Goal: Navigation & Orientation: Understand site structure

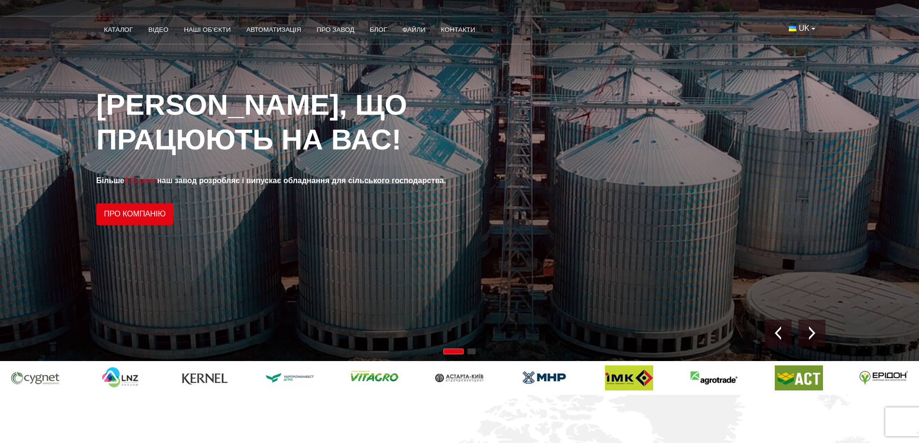
scroll to position [97, 0]
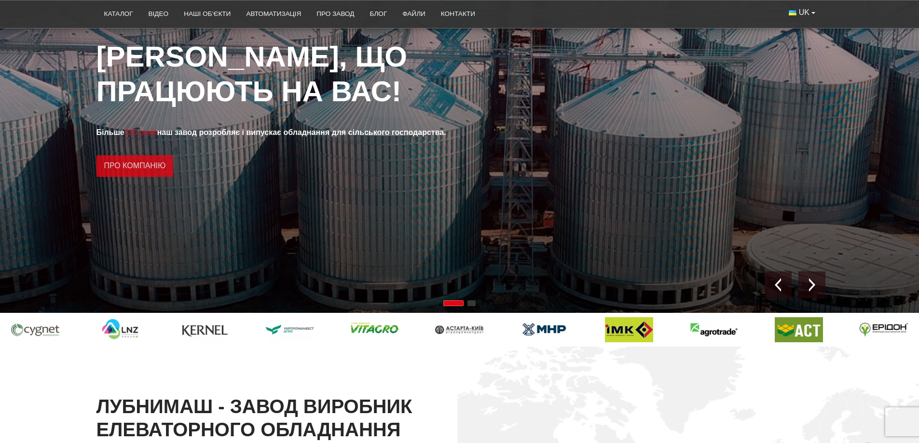
click at [148, 162] on link "Про компанію" at bounding box center [135, 166] width 77 height 22
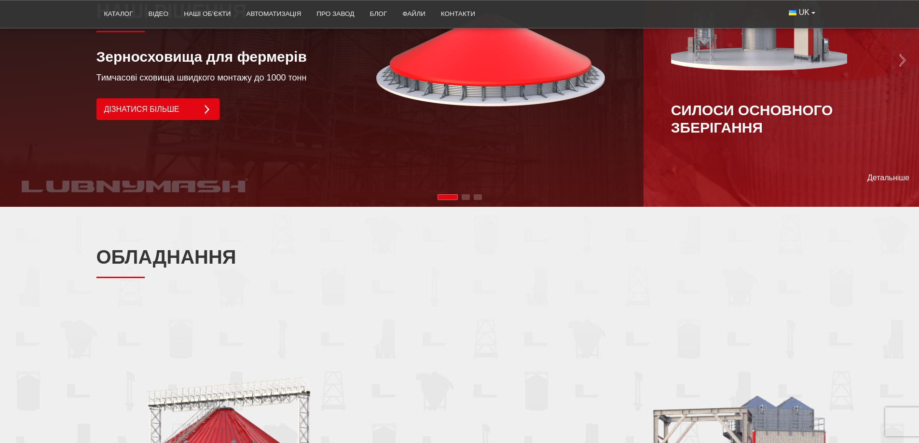
scroll to position [869, 0]
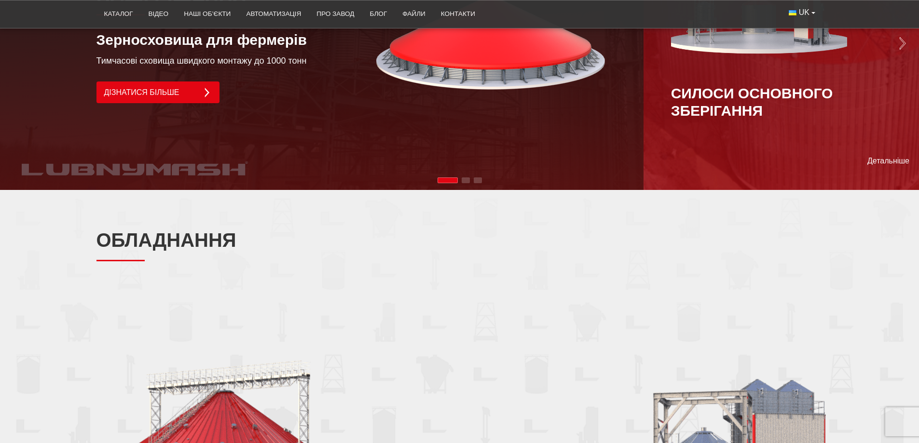
click at [470, 178] on span "Go to slide 2" at bounding box center [466, 181] width 8 height 6
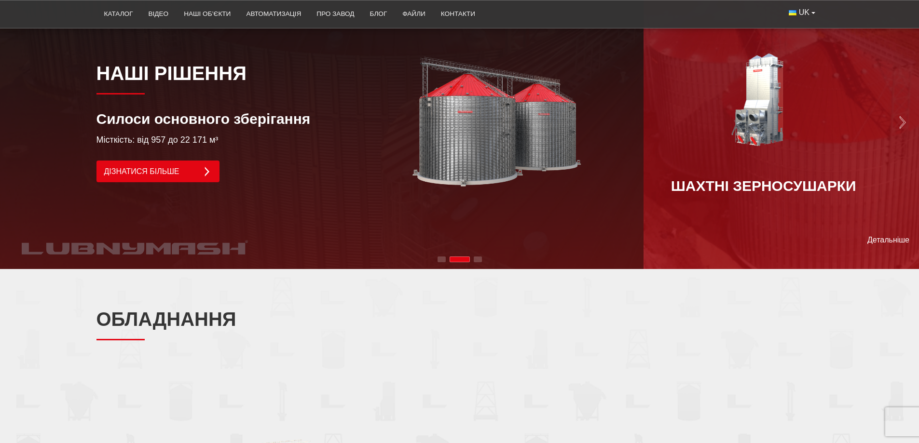
scroll to position [772, 0]
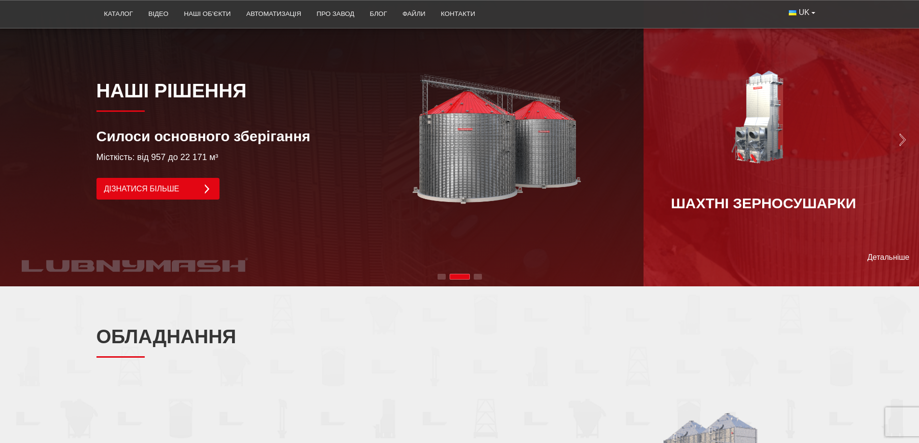
click at [481, 274] on span "Go to slide 3" at bounding box center [478, 277] width 8 height 6
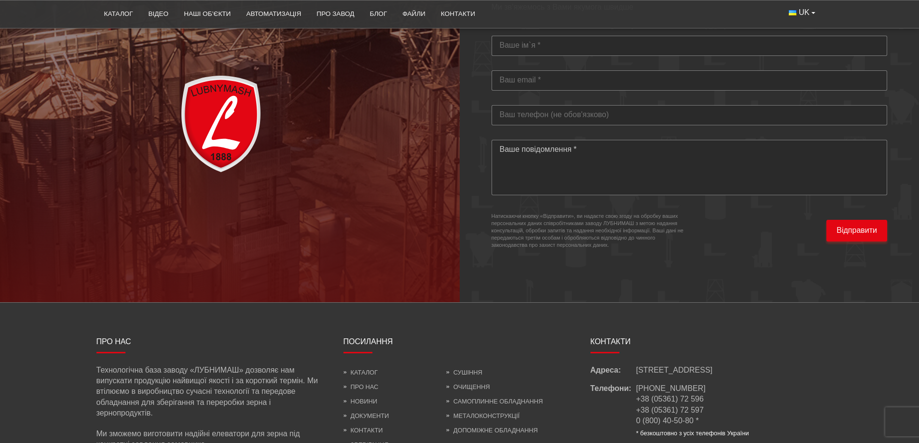
scroll to position [2842, 0]
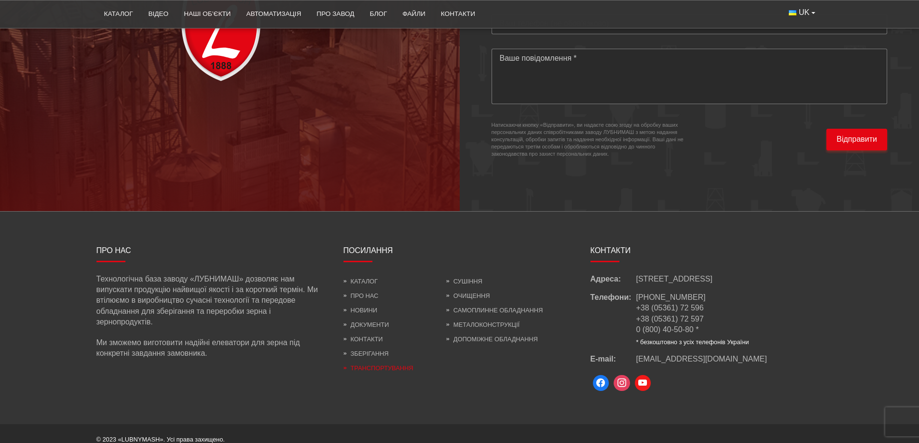
click at [391, 365] on link "Транспортування" at bounding box center [379, 368] width 70 height 7
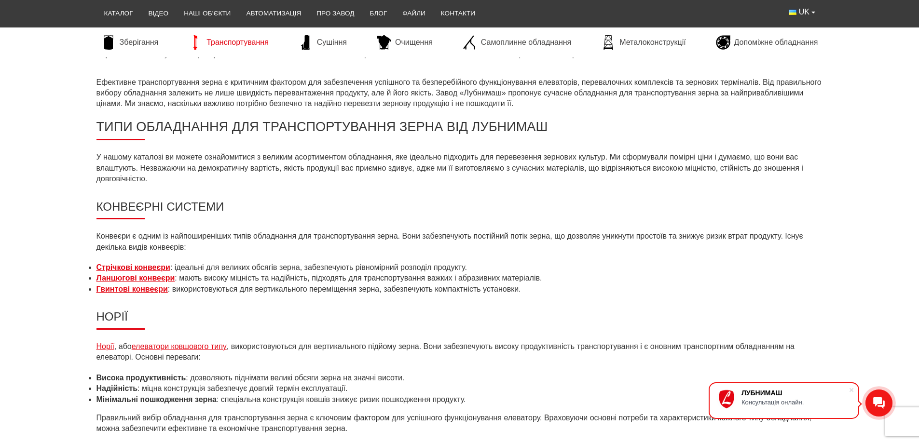
scroll to position [579, 0]
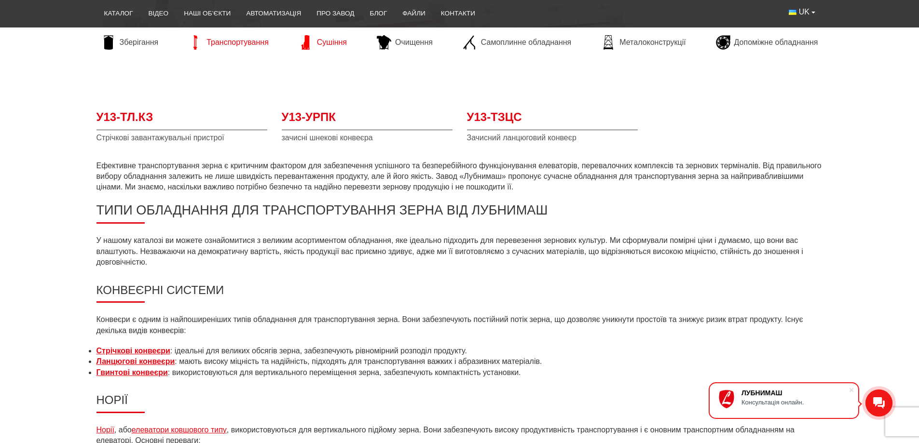
click at [316, 42] on link "Сушіння" at bounding box center [323, 42] width 58 height 14
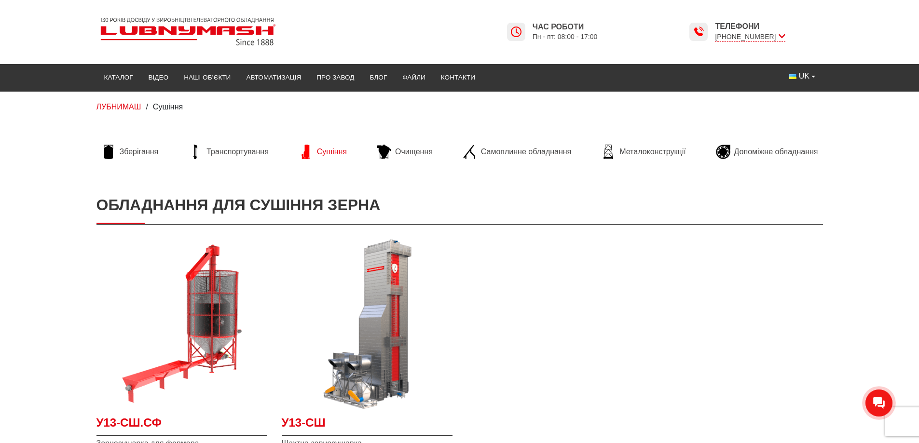
scroll to position [48, 0]
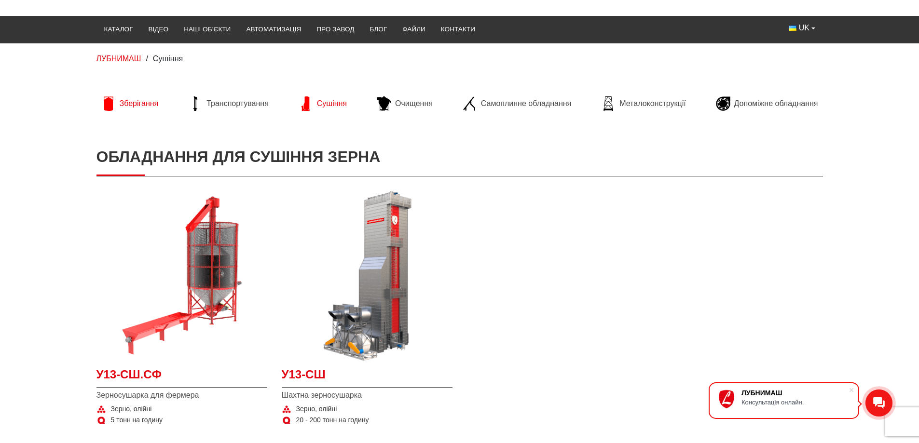
click at [135, 111] on link "Зберігання" at bounding box center [130, 104] width 67 height 14
